Goal: Information Seeking & Learning: Learn about a topic

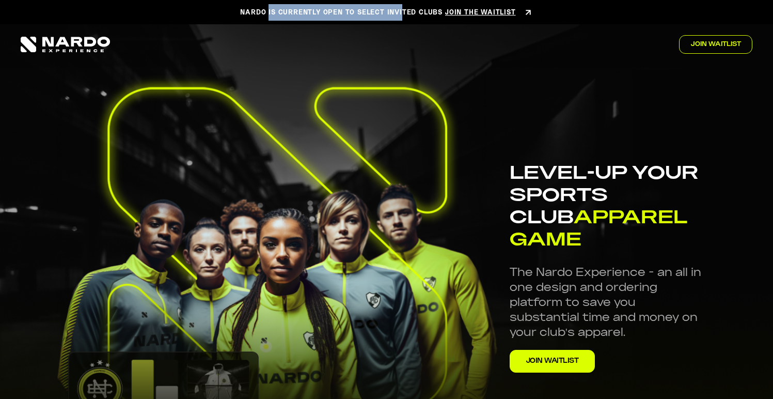
drag, startPoint x: 269, startPoint y: 13, endPoint x: 402, endPoint y: 14, distance: 133.2
click at [402, 14] on div "NARDO IS CURRENTLY OPEN TO SELECT INVITED CLUBS JOIN THE WAITLIST" at bounding box center [386, 12] width 292 height 17
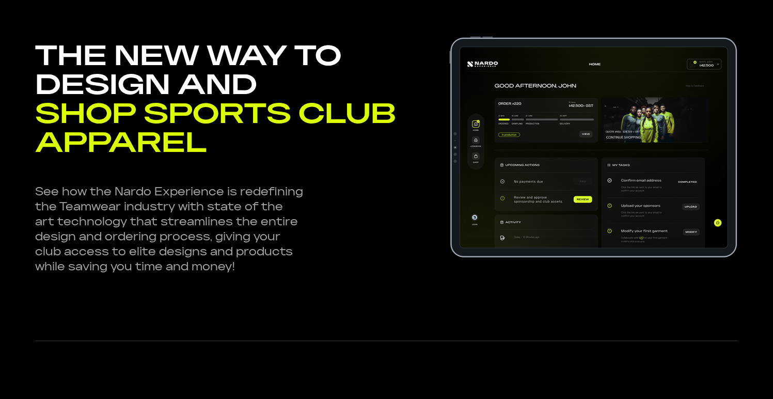
scroll to position [1380, 0]
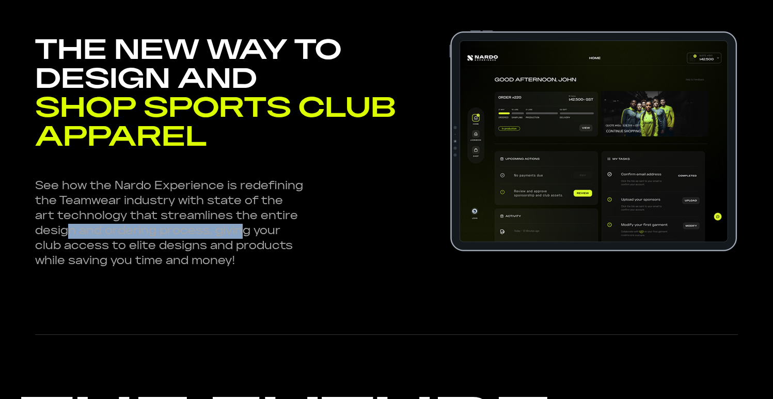
drag, startPoint x: 71, startPoint y: 232, endPoint x: 244, endPoint y: 233, distance: 173.0
click at [244, 233] on div "See how the Nardo Experience is redefining the Teamwear industry with state of …" at bounding box center [169, 224] width 269 height 90
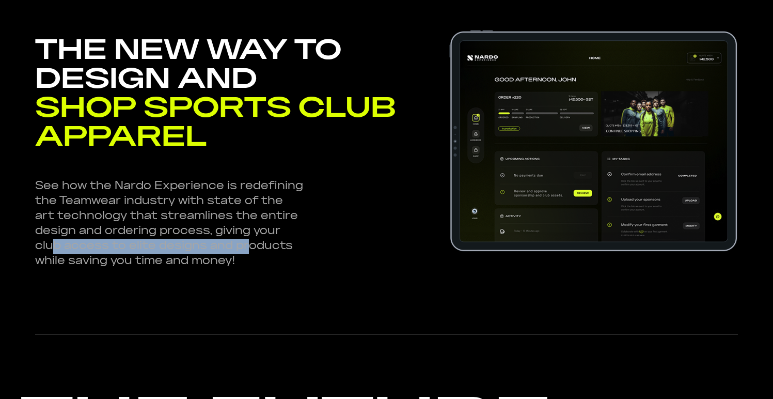
drag, startPoint x: 50, startPoint y: 247, endPoint x: 250, endPoint y: 240, distance: 200.5
click at [250, 240] on div "See how the Nardo Experience is redefining the Teamwear industry with state of …" at bounding box center [169, 224] width 269 height 90
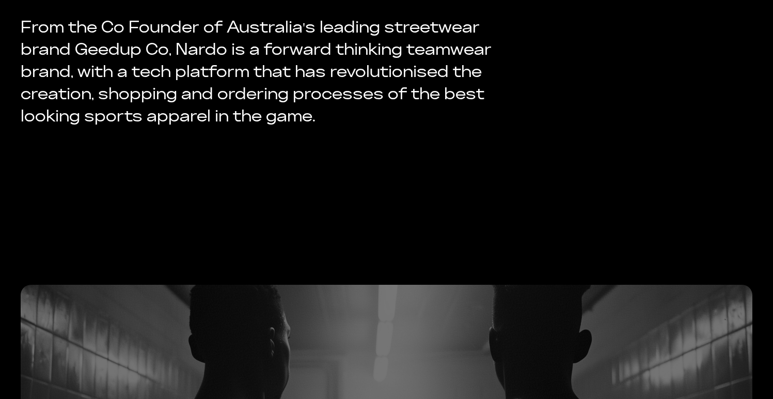
scroll to position [2040, 0]
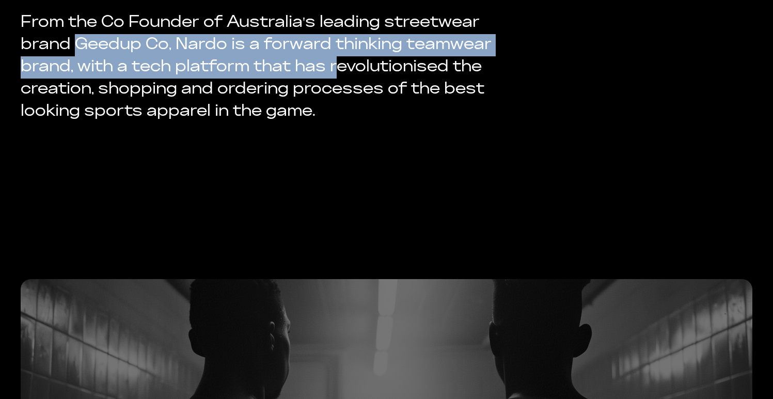
drag, startPoint x: 77, startPoint y: 43, endPoint x: 338, endPoint y: 57, distance: 260.6
click at [338, 57] on div "From the Co Founder of Australia's leading streetwear brand Geedup Co, Nardo is…" at bounding box center [267, 67] width 493 height 111
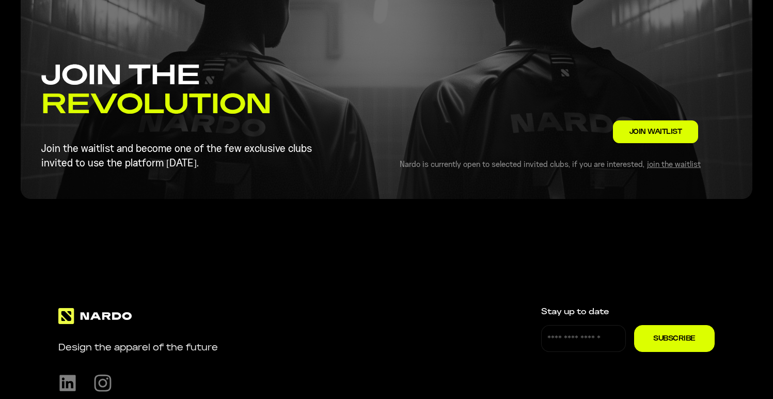
scroll to position [2531, 0]
